Goal: Information Seeking & Learning: Learn about a topic

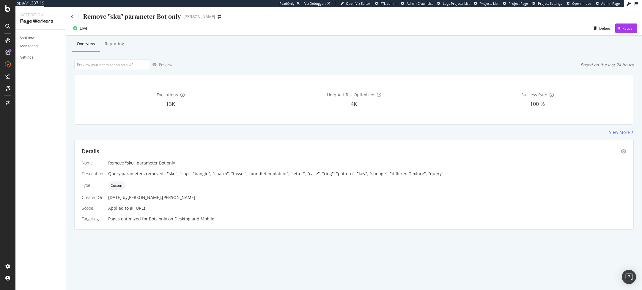
click at [210, 55] on div "Overview Reporting Preview Based on the last 24 hours Executions 13K Unique URL…" at bounding box center [354, 143] width 576 height 214
click at [276, 171] on div "Query parameters removed : "sku", "cap", "bangle", "charm", "tassel", "bundlete…" at bounding box center [367, 174] width 518 height 6
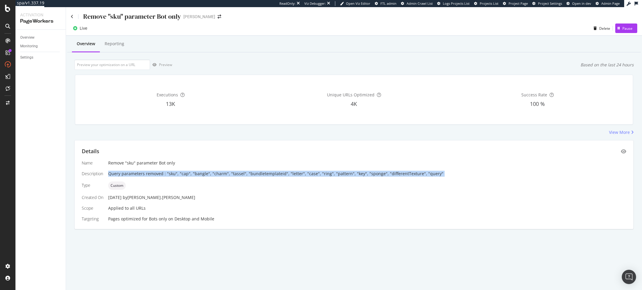
click at [276, 171] on div "Query parameters removed : "sku", "cap", "bangle", "charm", "tassel", "bundlete…" at bounding box center [367, 174] width 518 height 6
click at [246, 173] on div "Query parameters removed : "sku", "cap", "bangle", "charm", "tassel", "bundlete…" at bounding box center [367, 174] width 518 height 6
